Goal: Transaction & Acquisition: Obtain resource

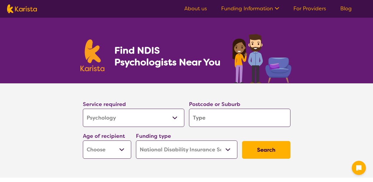
select select "Psychology"
select select "NDIS"
select select "Psychology"
select select "NDIS"
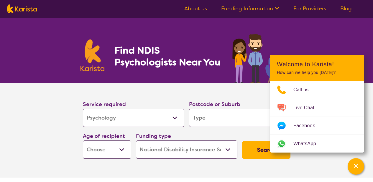
click at [194, 117] on input "search" at bounding box center [240, 118] width 102 height 18
type input "3"
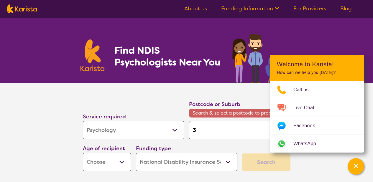
type input "38"
type input "381"
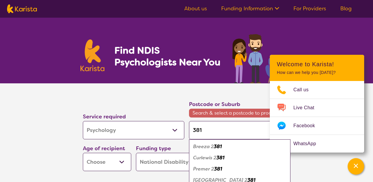
type input "3810"
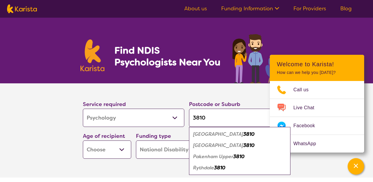
type input "3810"
click at [212, 138] on div "Pakenham 3810" at bounding box center [240, 134] width 96 height 11
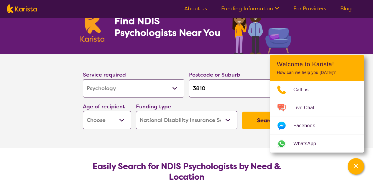
scroll to position [37, 0]
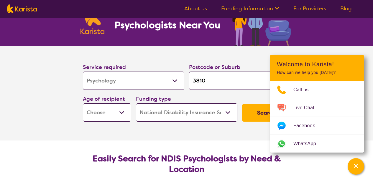
click at [238, 142] on section "Easily Search for NDIS Psychologists by Need & Location Karista provides a free…" at bounding box center [186, 182] width 227 height 82
click at [126, 116] on select "Early Childhood - 0 to 9 Child - 10 to 11 Adolescent - 12 to 17 Adult - 18 to 6…" at bounding box center [107, 113] width 48 height 18
select select "AD"
click at [83, 104] on select "Early Childhood - 0 to 9 Child - 10 to 11 Adolescent - 12 to 17 Adult - 18 to 6…" at bounding box center [107, 113] width 48 height 18
select select "AD"
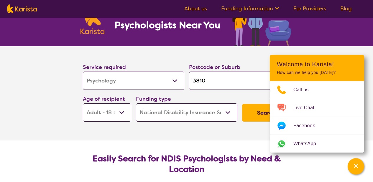
click at [213, 114] on select "Home Care Package (HCP) National Disability Insurance Scheme (NDIS) I don't know" at bounding box center [187, 113] width 102 height 18
click at [136, 104] on select "Home Care Package (HCP) National Disability Insurance Scheme (NDIS) I don't know" at bounding box center [187, 113] width 102 height 18
click at [213, 114] on select "Home Care Package (HCP) National Disability Insurance Scheme (NDIS) I don't know" at bounding box center [187, 113] width 102 height 18
click at [136, 104] on select "Home Care Package (HCP) National Disability Insurance Scheme (NDIS) I don't know" at bounding box center [187, 113] width 102 height 18
click at [267, 115] on button "Search" at bounding box center [266, 113] width 48 height 18
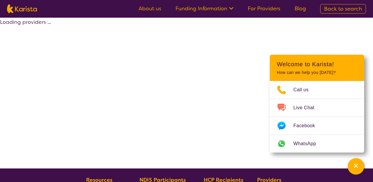
select select "by_score"
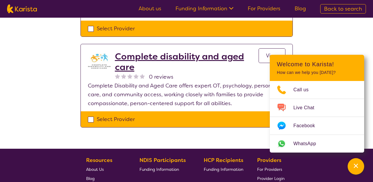
scroll to position [578, 0]
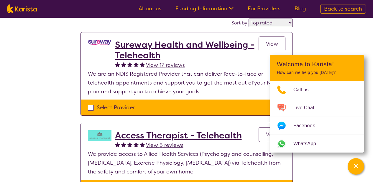
scroll to position [57, 0]
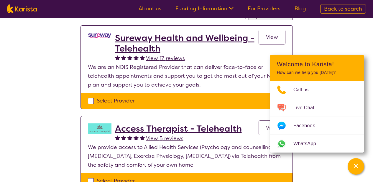
click at [158, 59] on span "View 17 reviews" at bounding box center [165, 58] width 39 height 7
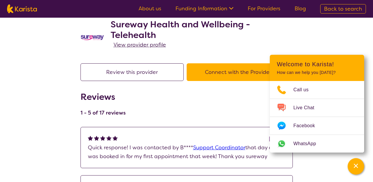
scroll to position [86, 0]
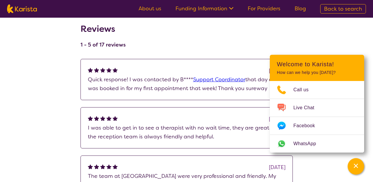
select select "by_score"
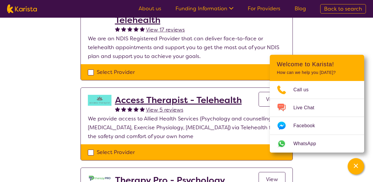
scroll to position [57, 0]
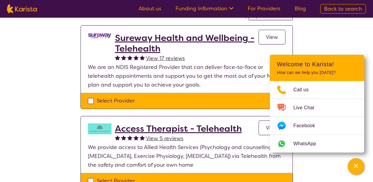
click at [93, 102] on div "Select Provider" at bounding box center [187, 101] width 198 height 9
checkbox input "true"
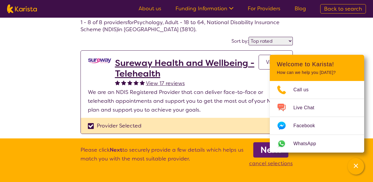
scroll to position [32, 0]
click at [264, 58] on link "View" at bounding box center [272, 62] width 27 height 15
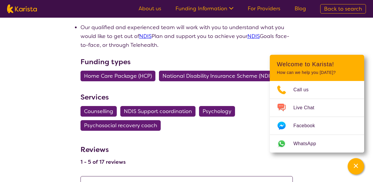
scroll to position [349, 0]
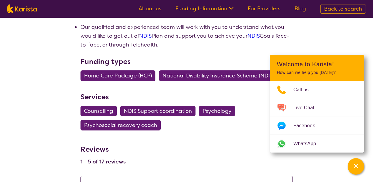
click at [177, 77] on span "National Disability Insurance Scheme (NDIS)" at bounding box center [219, 76] width 112 height 11
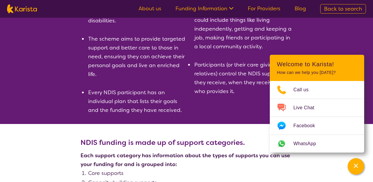
scroll to position [441, 0]
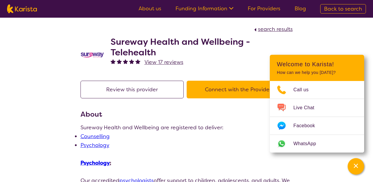
click at [228, 92] on button "Connect with the Provider" at bounding box center [238, 90] width 103 height 18
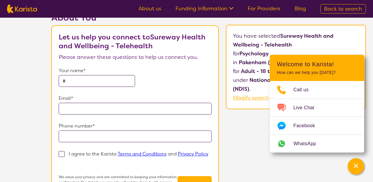
scroll to position [39, 0]
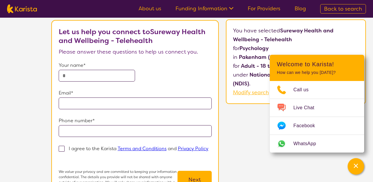
click at [111, 73] on input "text" at bounding box center [97, 76] width 76 height 12
type input "**********"
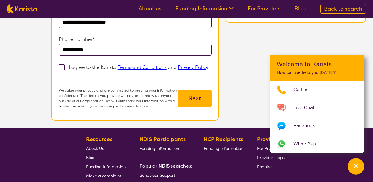
scroll to position [125, 0]
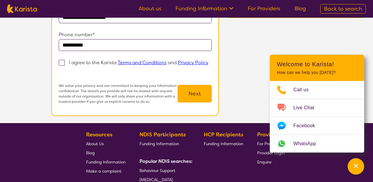
click at [59, 64] on span at bounding box center [62, 63] width 6 height 6
click at [59, 70] on input "I agree to the Karista Terms and Conditions and Privacy Policy" at bounding box center [61, 72] width 4 height 4
checkbox input "true"
click at [189, 89] on button "Next" at bounding box center [195, 94] width 34 height 18
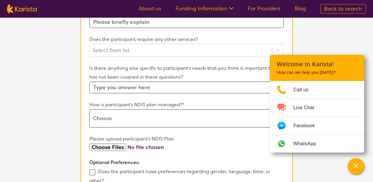
scroll to position [265, 0]
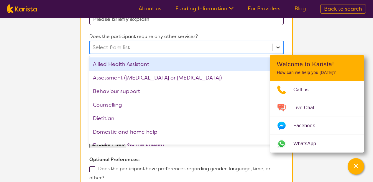
click at [278, 46] on icon at bounding box center [278, 48] width 6 height 6
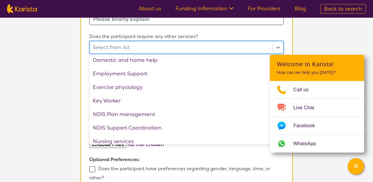
scroll to position [0, 0]
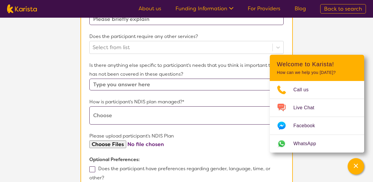
click at [325, 31] on section "L About You 2 Participant Details 3 Confirmation Participant Details & Service …" at bounding box center [186, 13] width 373 height 520
